Goal: Task Accomplishment & Management: Manage account settings

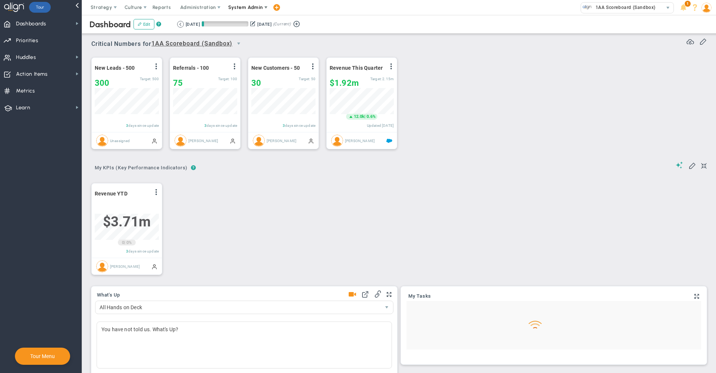
click at [246, 9] on span "System Admin" at bounding box center [245, 7] width 35 height 6
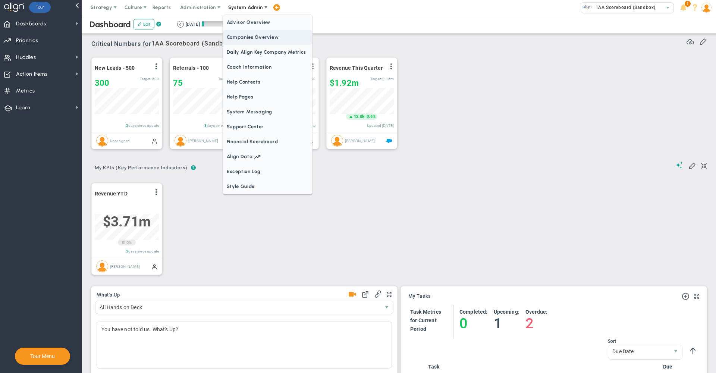
click at [245, 39] on span "Companies Overview" at bounding box center [267, 37] width 89 height 15
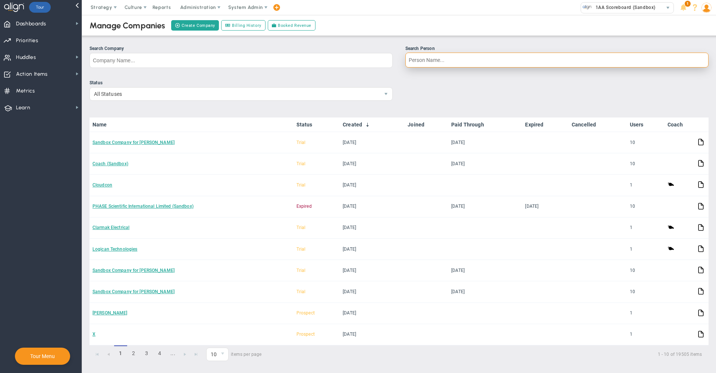
click at [437, 60] on input "Search Person" at bounding box center [556, 60] width 303 height 15
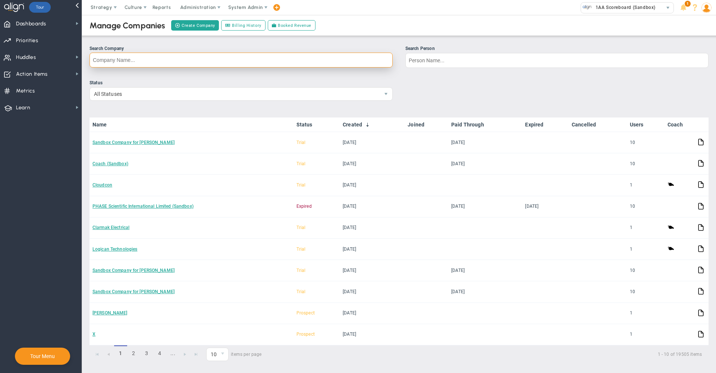
click at [290, 60] on input "Search Company" at bounding box center [240, 60] width 303 height 15
type input "z"
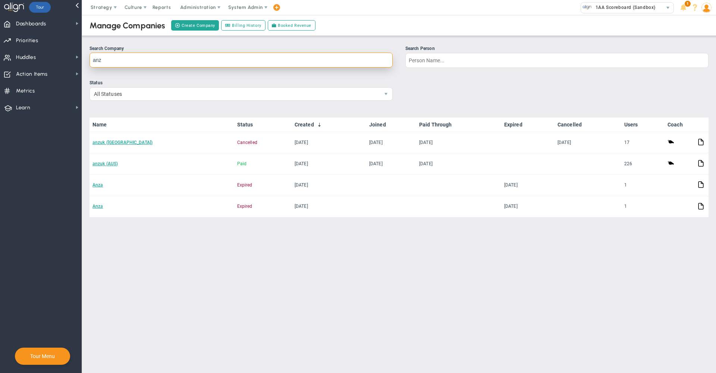
type input "and"
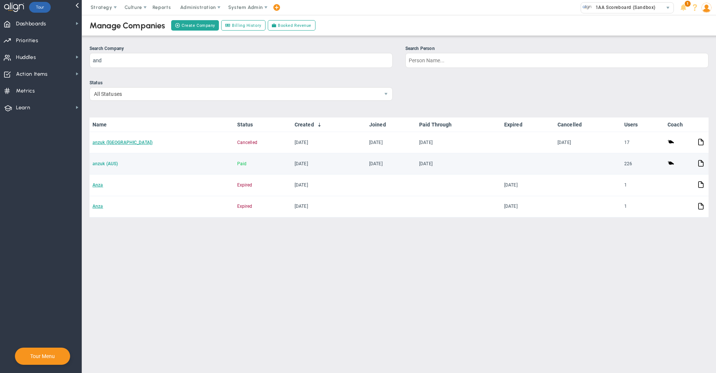
drag, startPoint x: 290, startPoint y: 60, endPoint x: 103, endPoint y: 167, distance: 215.6
click at [103, 166] on link "anzuk (AUS)" at bounding box center [104, 163] width 25 height 5
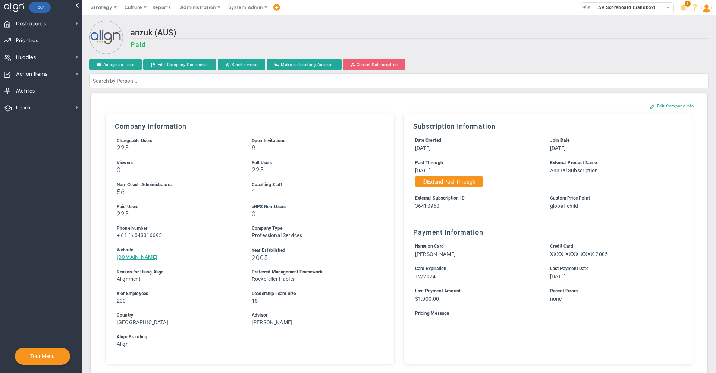
click at [374, 64] on button "Cancel Subscription" at bounding box center [374, 65] width 62 height 12
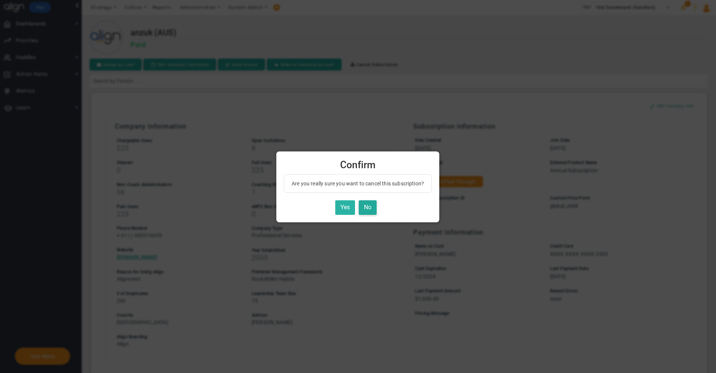
click at [346, 208] on button "Yes" at bounding box center [345, 207] width 20 height 15
